Goal: Navigation & Orientation: Go to known website

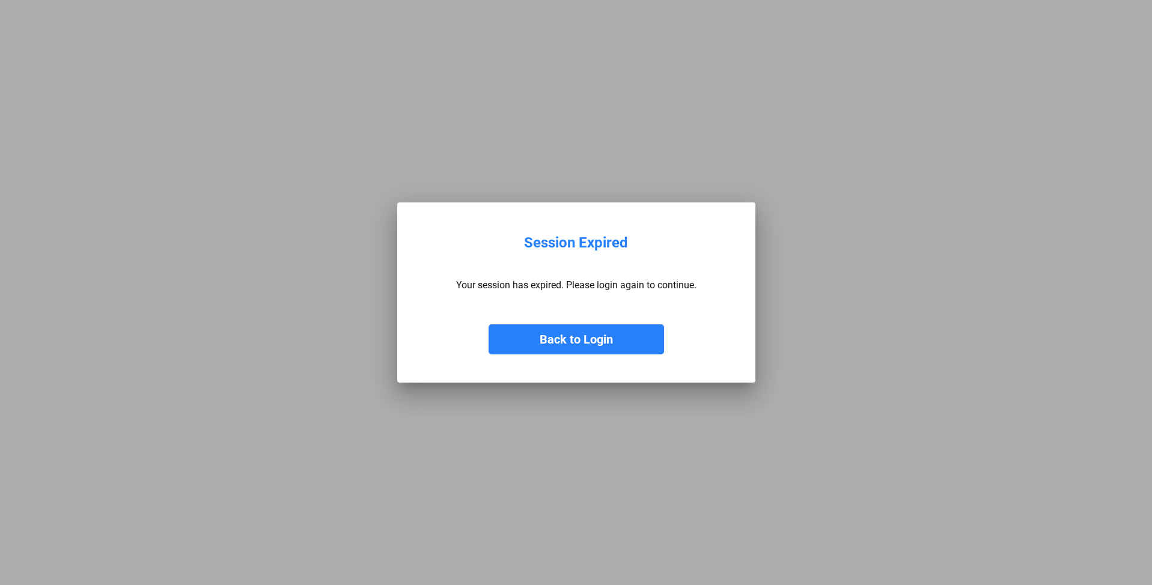
click at [620, 342] on button "Back to Login" at bounding box center [575, 339] width 175 height 30
